Goal: Task Accomplishment & Management: Manage account settings

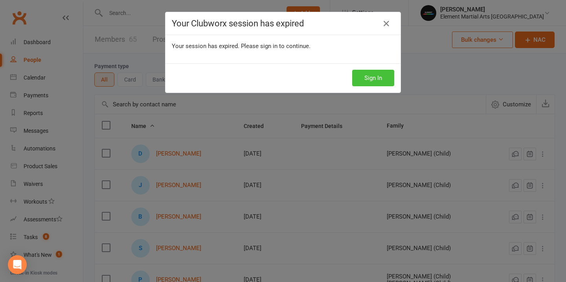
click at [371, 74] on button "Sign In" at bounding box center [373, 78] width 42 height 17
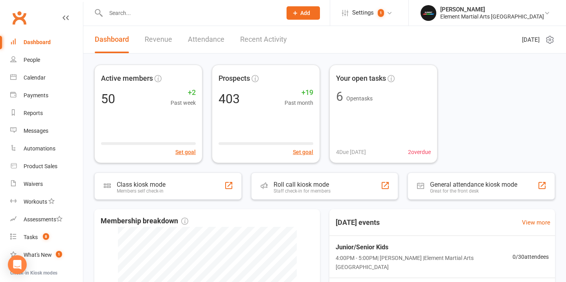
scroll to position [145, 0]
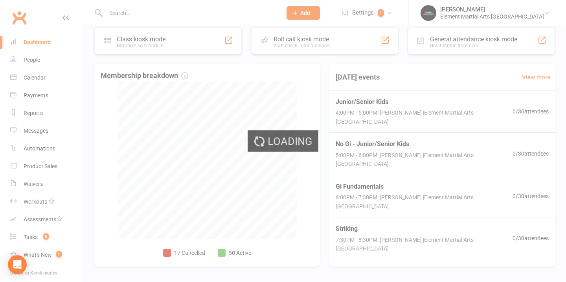
select select "no_trial"
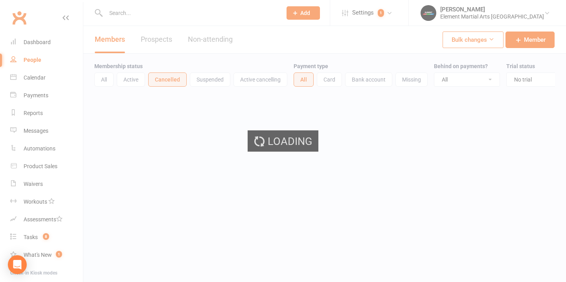
select select "100"
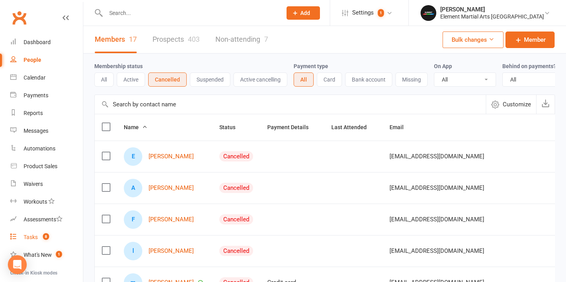
click at [41, 240] on count-badge "8" at bounding box center [44, 237] width 10 height 6
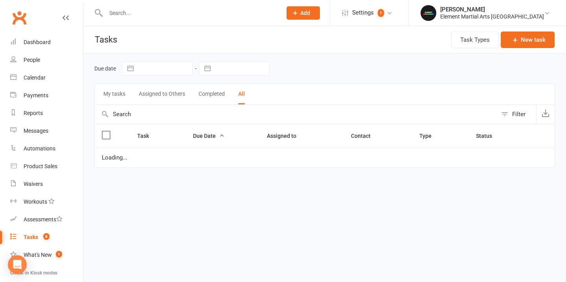
select select "finished"
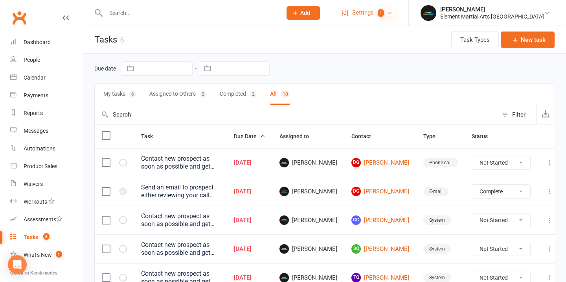
click at [393, 12] on icon at bounding box center [390, 13] width 6 height 6
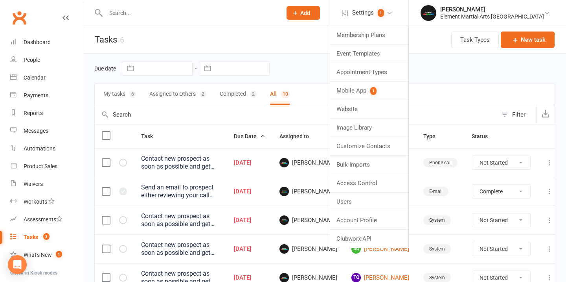
click at [83, 116] on nav "Clubworx Dashboard People Calendar Payments Reports Messages Automations Produc…" at bounding box center [41, 143] width 83 height 282
